Goal: Find specific page/section: Find specific page/section

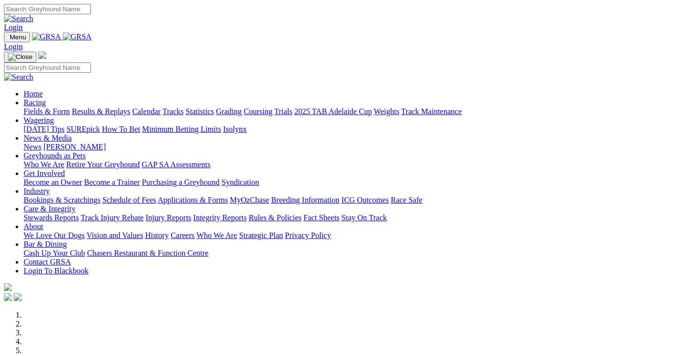
click at [46, 98] on link "Racing" at bounding box center [35, 102] width 22 height 8
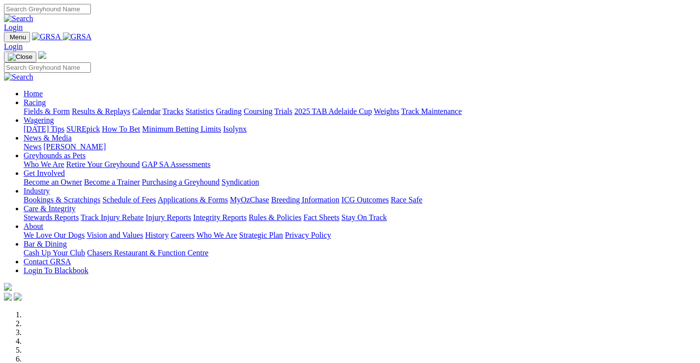
click at [46, 98] on link "Racing" at bounding box center [35, 102] width 22 height 8
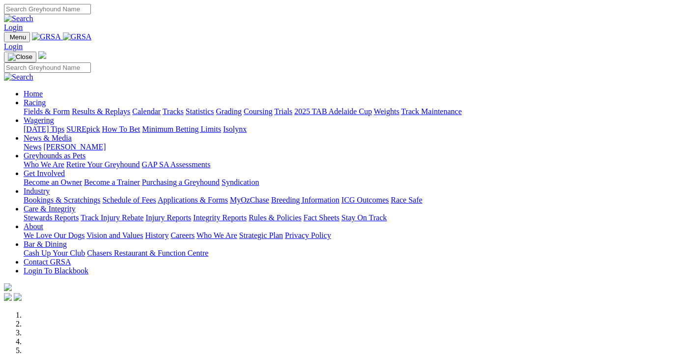
click at [37, 107] on link "Fields & Form" at bounding box center [47, 111] width 46 height 8
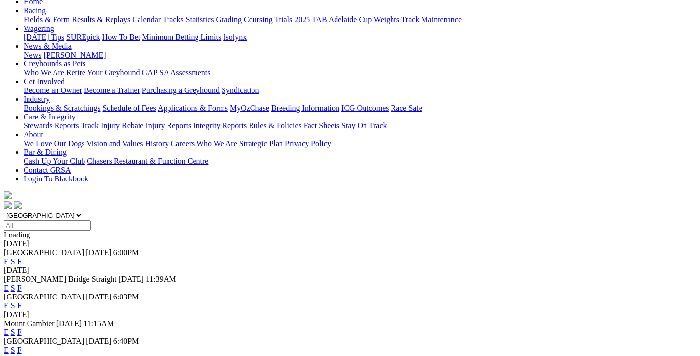
scroll to position [98, 0]
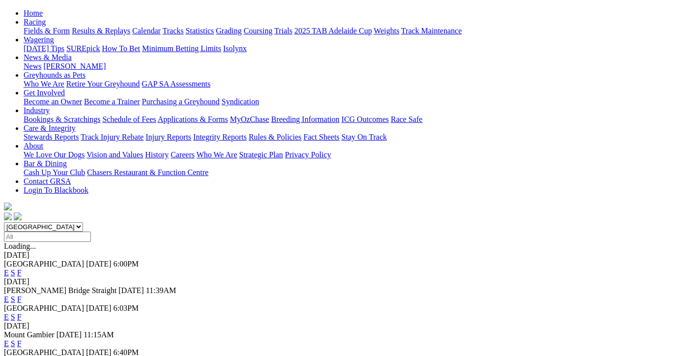
click at [22, 295] on link "F" at bounding box center [19, 299] width 4 height 8
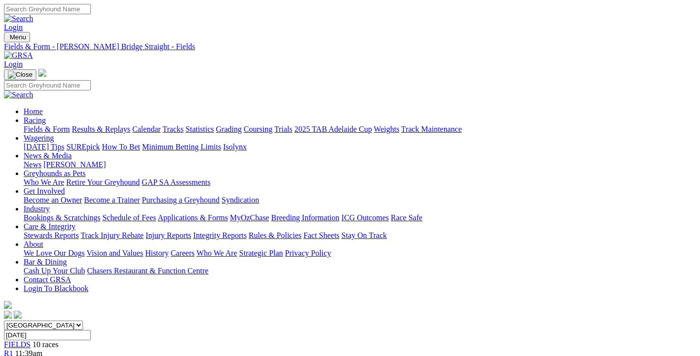
scroll to position [147, 0]
